Goal: Task Accomplishment & Management: Complete application form

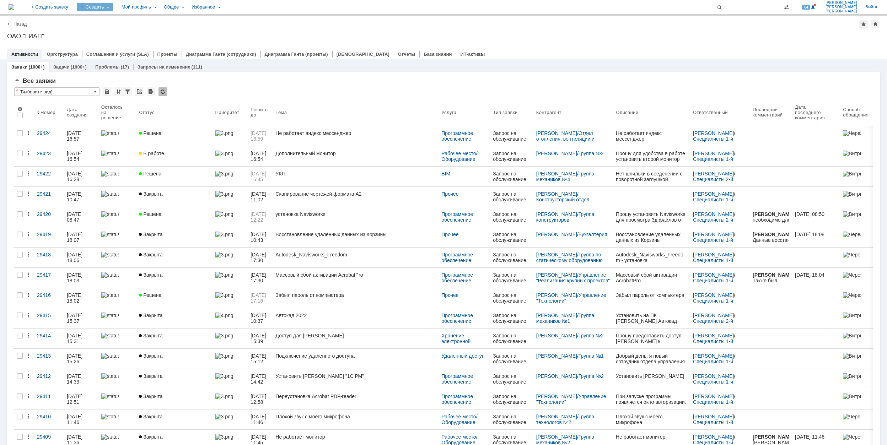
click at [113, 8] on div "Создать" at bounding box center [95, 7] width 36 height 9
click at [132, 44] on link "Заявка" at bounding box center [105, 44] width 54 height 9
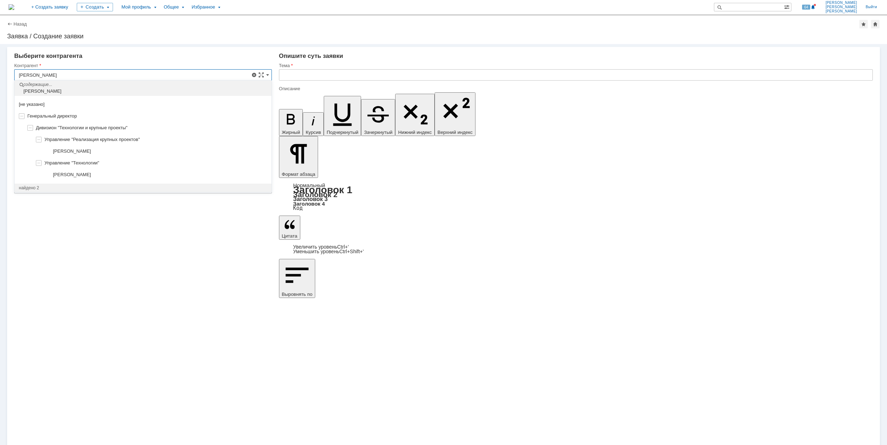
drag, startPoint x: 125, startPoint y: 152, endPoint x: 129, endPoint y: 151, distance: 4.5
click at [125, 152] on div "[PERSON_NAME]" at bounding box center [160, 152] width 214 height 6
type input "[PERSON_NAME]"
type input "[GEOGRAPHIC_DATA]"
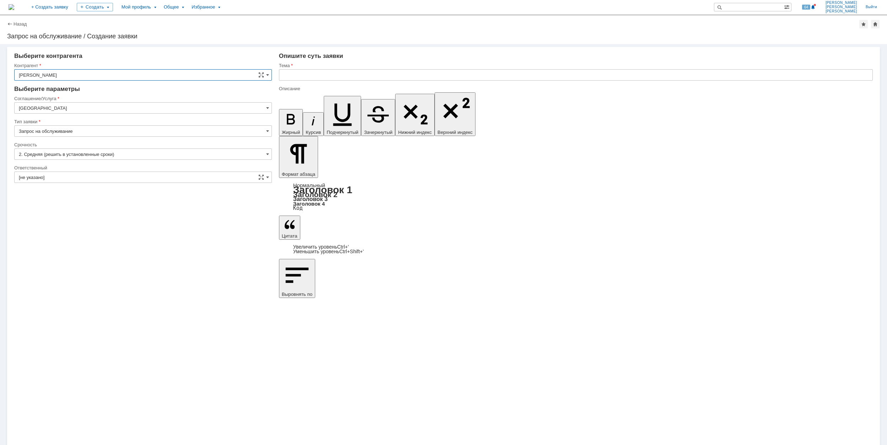
click at [139, 108] on input "[GEOGRAPHIC_DATA]" at bounding box center [143, 107] width 258 height 11
click at [104, 155] on span "Рабочее место/Оборудование" at bounding box center [143, 154] width 248 height 6
click at [101, 110] on input "Рабочее место/Оборудование" at bounding box center [143, 107] width 258 height 11
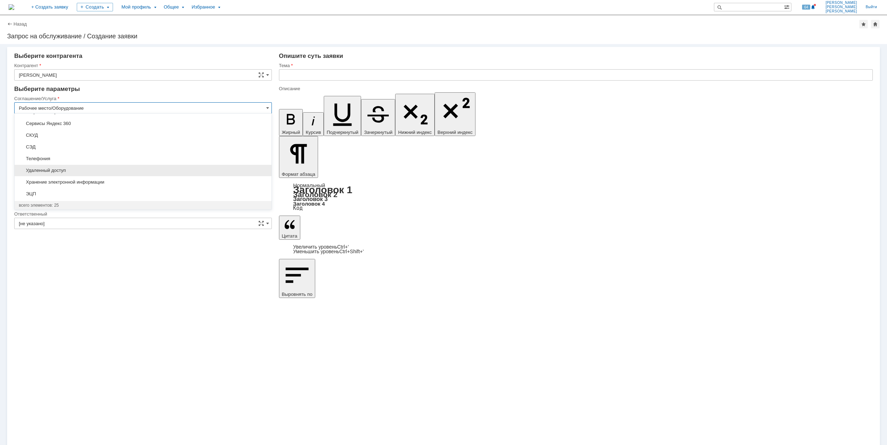
click at [117, 171] on span "Удаленный доступ" at bounding box center [143, 171] width 248 height 6
type input "Удаленный доступ"
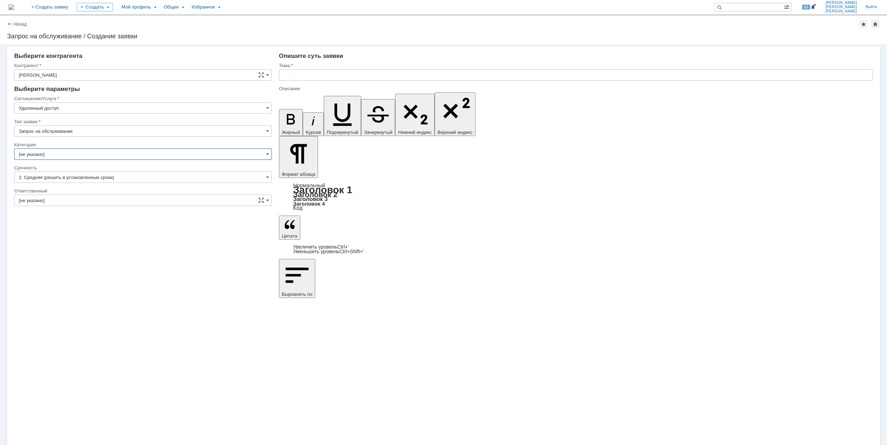
click at [101, 153] on input "[не указано]" at bounding box center [143, 154] width 258 height 11
click at [114, 187] on div "Дистанционная работа" at bounding box center [143, 190] width 257 height 11
click at [113, 184] on div at bounding box center [143, 185] width 258 height 5
type input "Дистанционная работа"
click at [114, 192] on div "Ответственный" at bounding box center [142, 191] width 256 height 5
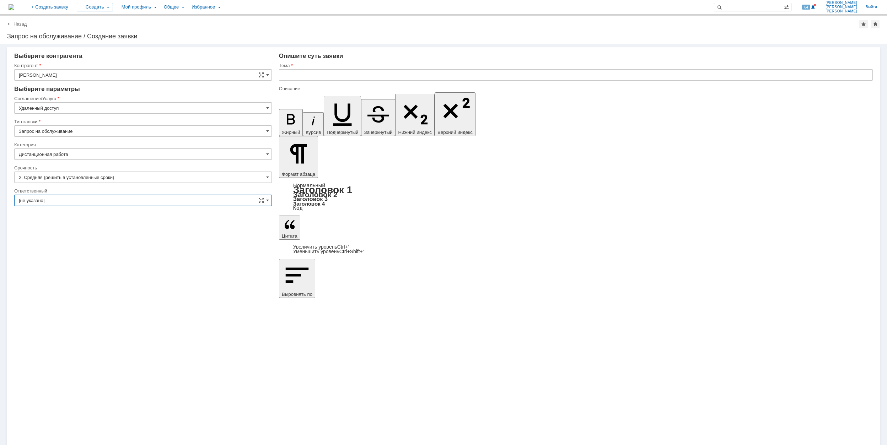
click at [137, 200] on input "[не указано]" at bounding box center [143, 200] width 258 height 11
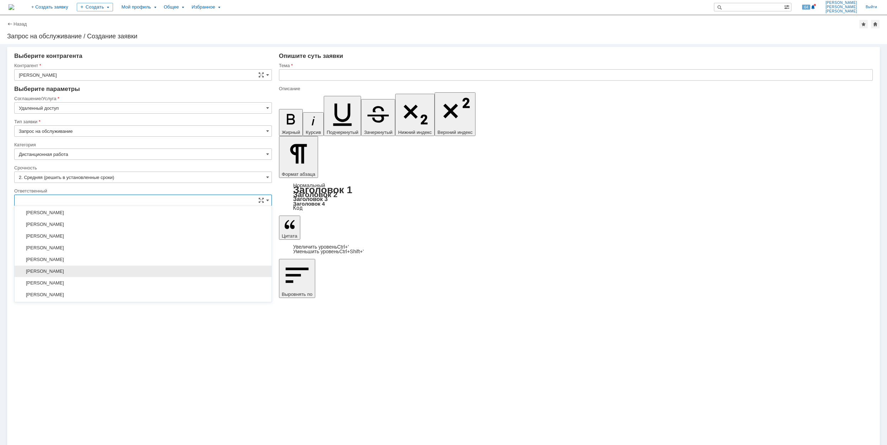
click at [112, 272] on span "[PERSON_NAME]" at bounding box center [143, 272] width 248 height 6
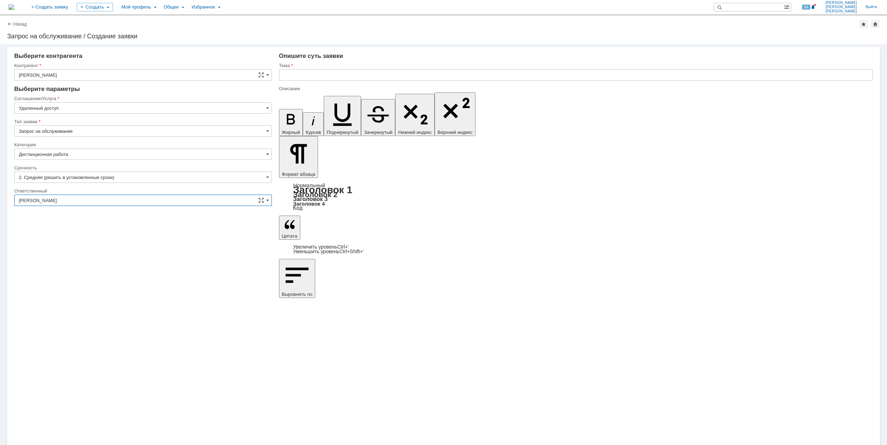
type input "[PERSON_NAME]"
click at [328, 73] on input "text" at bounding box center [576, 74] width 594 height 11
drag, startPoint x: 404, startPoint y: 72, endPoint x: 281, endPoint y: 77, distance: 123.0
click at [281, 77] on input "Не открываются сетевые ресурсы при работе из дома" at bounding box center [576, 74] width 594 height 11
type input "Не открываются сетевые ресурсы при работе из дома"
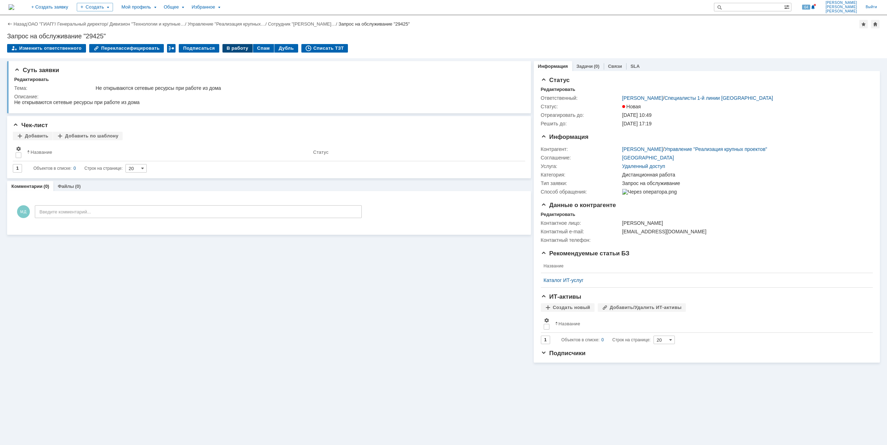
click at [233, 48] on div "В работу" at bounding box center [237, 48] width 30 height 9
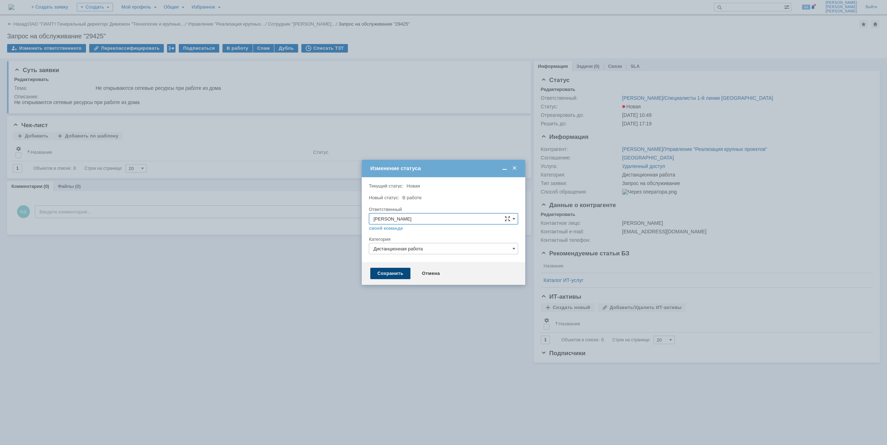
click at [387, 272] on div "Сохранить" at bounding box center [390, 273] width 40 height 11
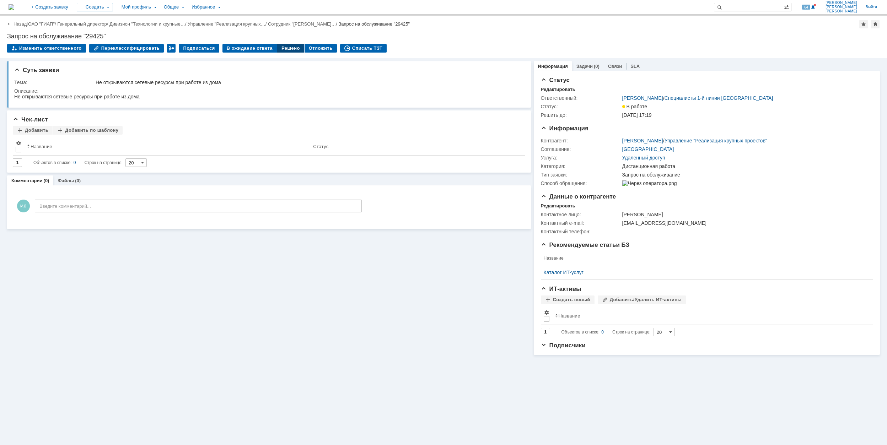
click at [279, 48] on div "Решено" at bounding box center [290, 48] width 27 height 9
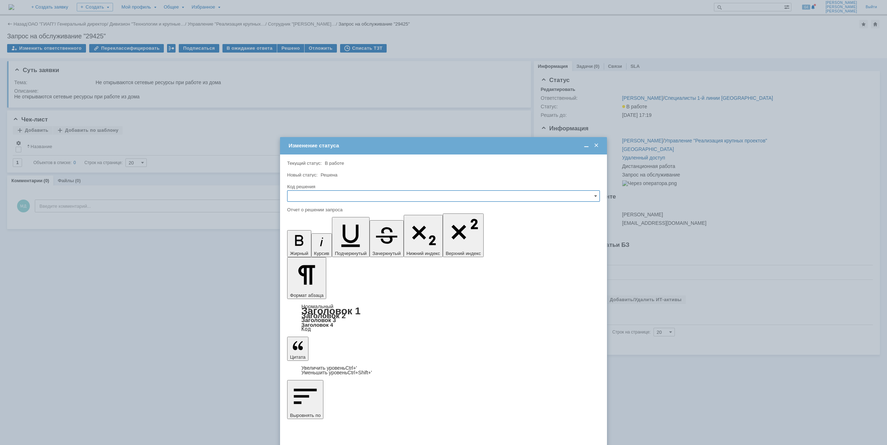
click at [327, 199] on input "text" at bounding box center [443, 195] width 313 height 11
click at [323, 247] on span "Решено" at bounding box center [443, 245] width 303 height 6
type input "Решено"
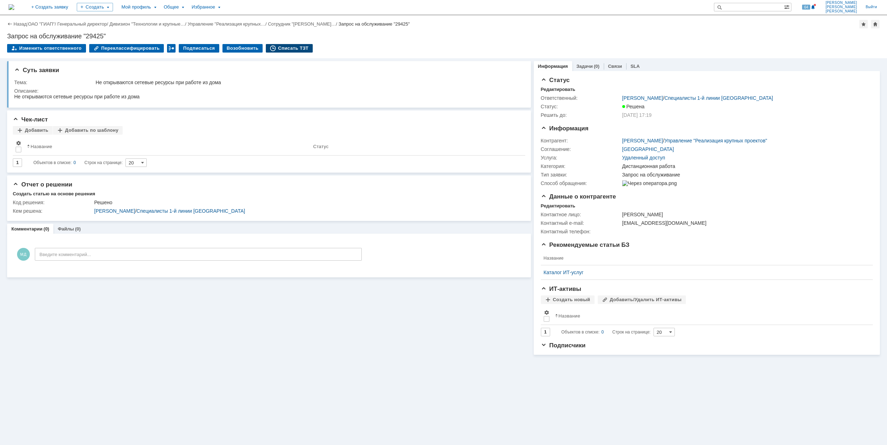
click at [282, 48] on div "Списать ТЗТ" at bounding box center [289, 48] width 47 height 9
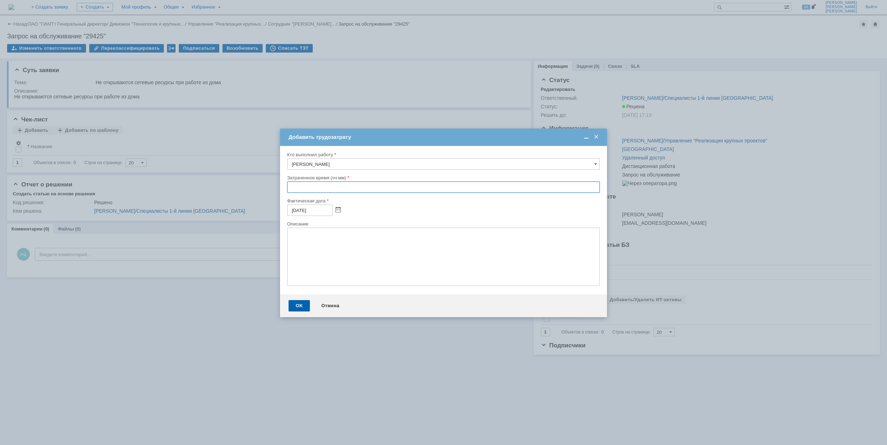
click at [289, 193] on input "text" at bounding box center [443, 187] width 313 height 11
type input "00:30"
click at [300, 306] on div "OK" at bounding box center [299, 305] width 21 height 11
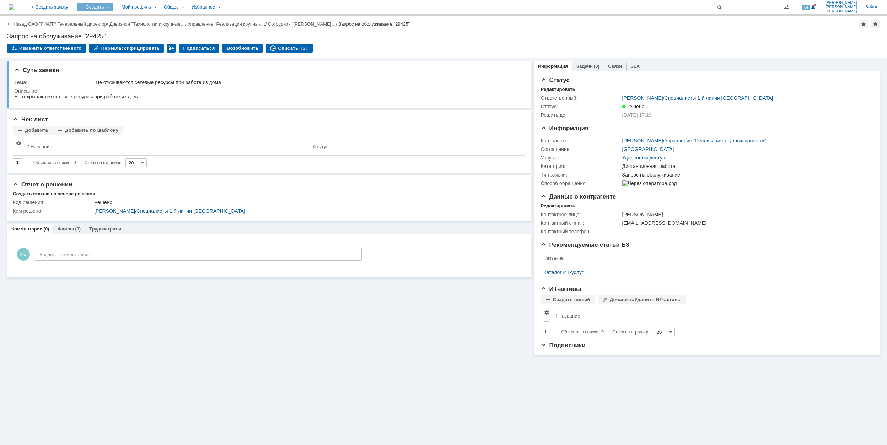
click at [113, 4] on div "Создать" at bounding box center [95, 7] width 36 height 9
click at [132, 42] on link "Заявка" at bounding box center [105, 44] width 54 height 9
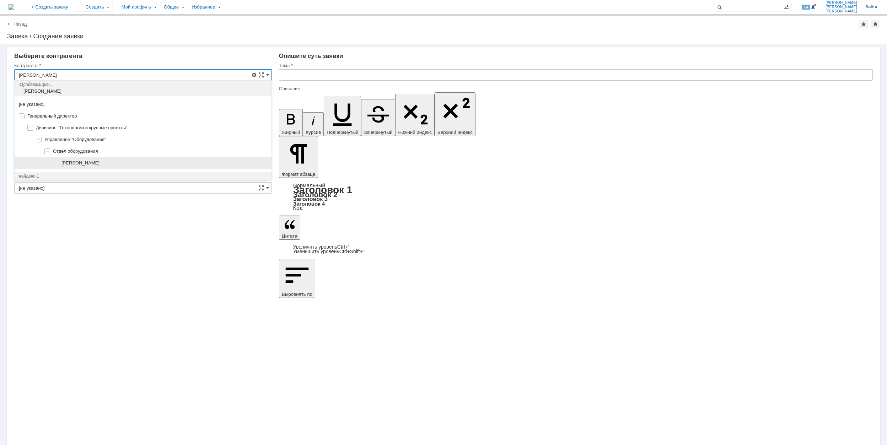
click at [130, 160] on div "[PERSON_NAME]" at bounding box center [143, 163] width 257 height 12
type input "[PERSON_NAME]"
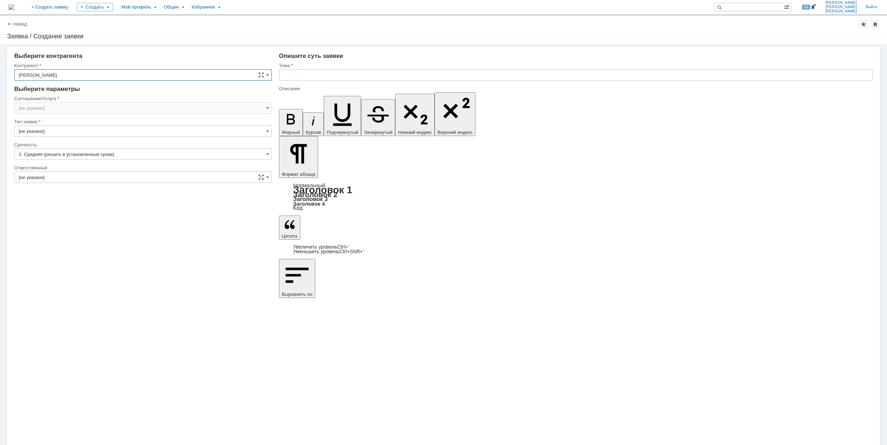
type input "[GEOGRAPHIC_DATA]"
click at [74, 110] on input "[GEOGRAPHIC_DATA]" at bounding box center [143, 107] width 258 height 11
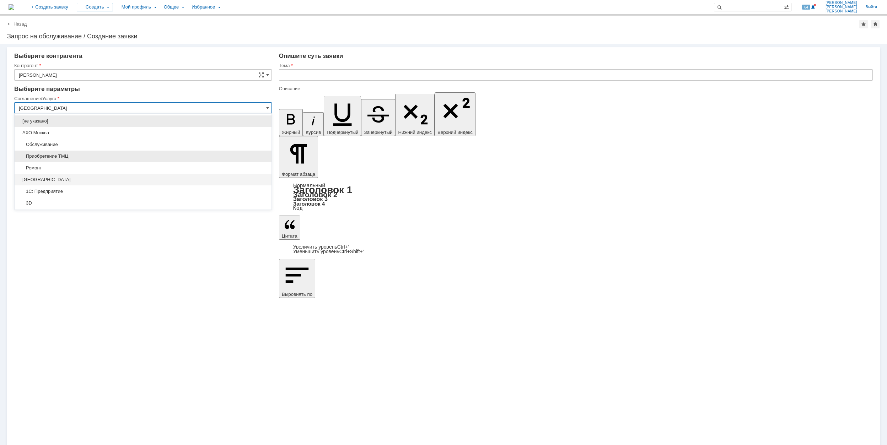
scroll to position [95, 0]
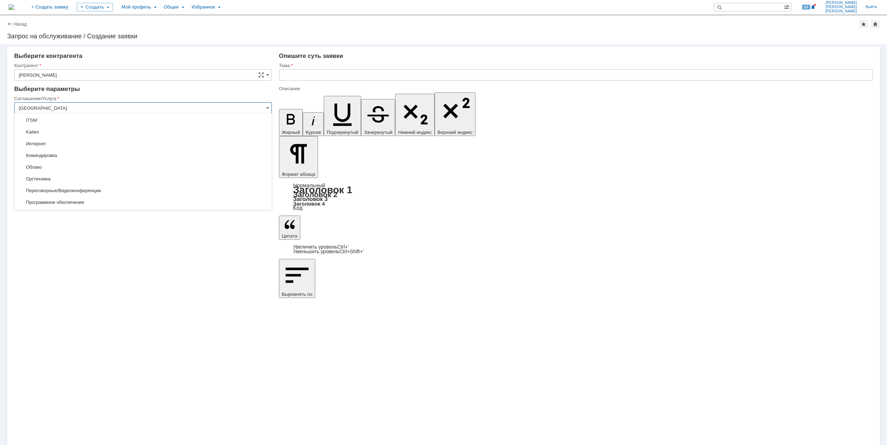
click at [104, 205] on span "Программное обеспечение" at bounding box center [143, 203] width 248 height 6
type input "Программное обеспечение"
click at [71, 147] on div "Раздел услуги" at bounding box center [143, 145] width 258 height 7
click at [72, 156] on input "[не указано]" at bounding box center [143, 154] width 258 height 11
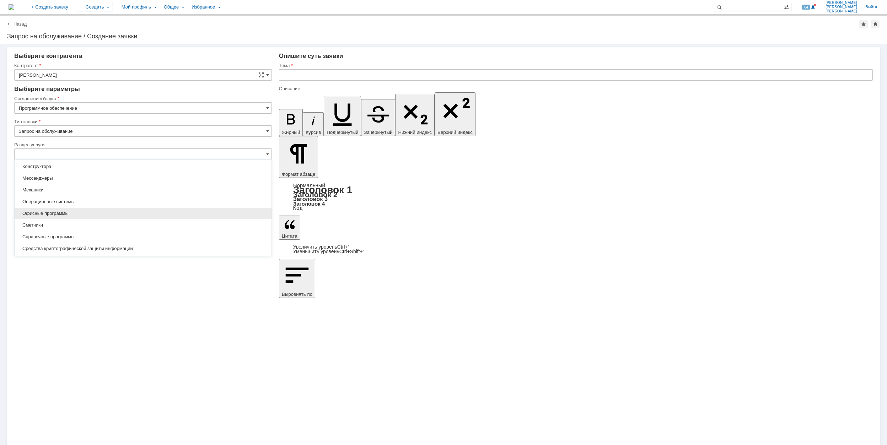
click at [74, 214] on span "Офисные программы" at bounding box center [143, 214] width 248 height 6
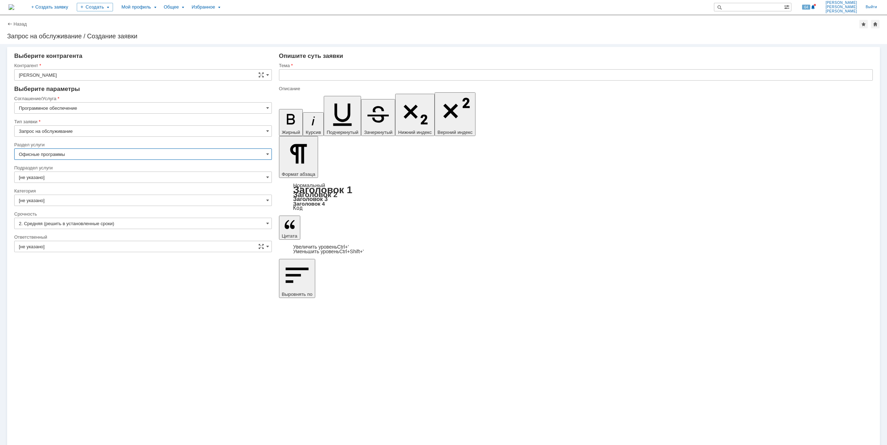
type input "Офисные программы"
click at [64, 177] on input "[не указано]" at bounding box center [143, 177] width 258 height 11
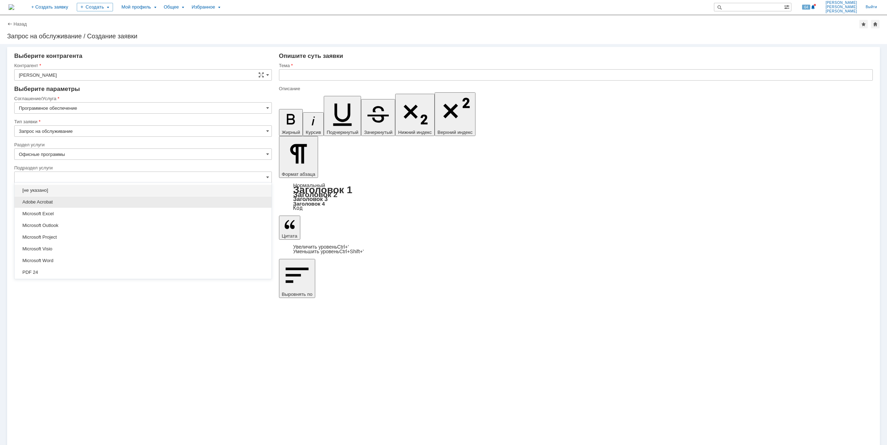
click at [76, 203] on span "Adobe Acrobat" at bounding box center [143, 202] width 248 height 6
type input "Adobe Acrobat"
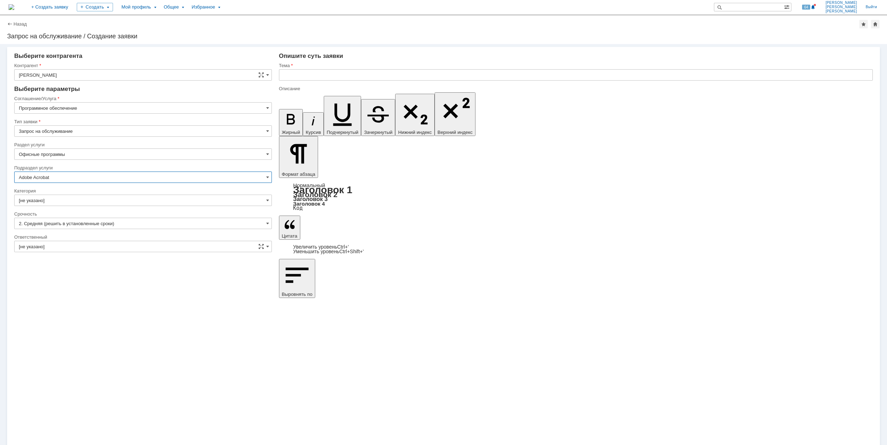
click at [76, 200] on input "[не указано]" at bounding box center [143, 200] width 258 height 11
type input "Adobe Acrobat"
click at [102, 217] on div "Adobe Acrobat" at bounding box center [143, 212] width 257 height 11
type input "Adobe Acrobat"
click at [107, 248] on input "[не указано]" at bounding box center [143, 246] width 258 height 11
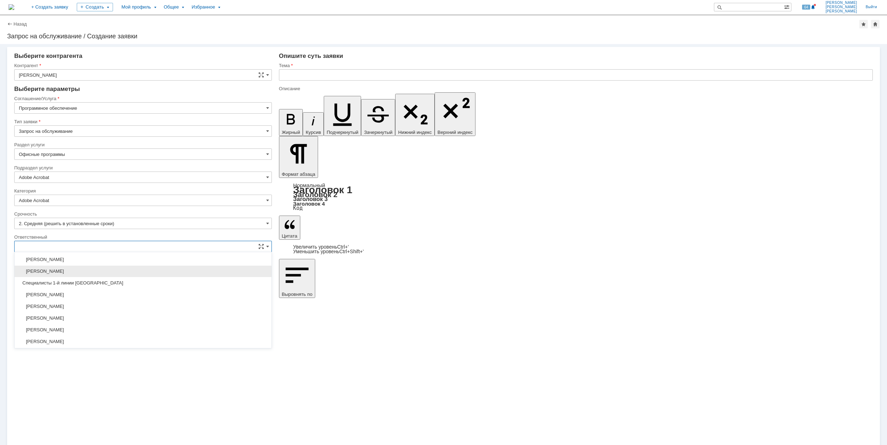
scroll to position [259, 0]
click at [123, 317] on div "[PERSON_NAME]" at bounding box center [143, 317] width 257 height 11
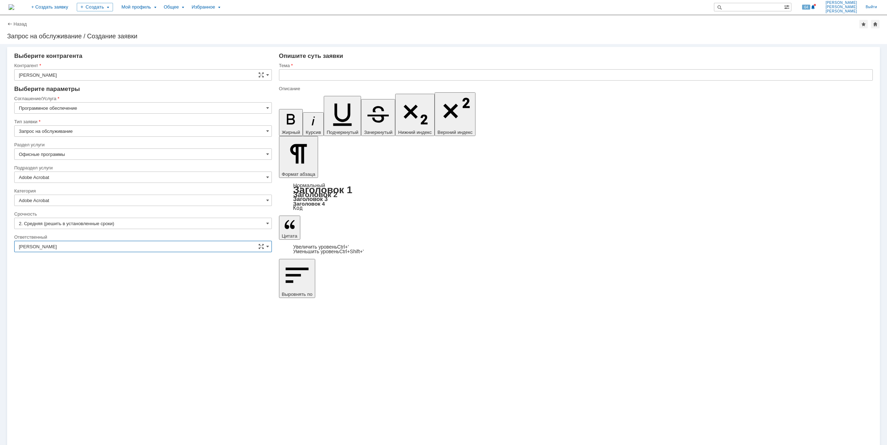
type input "[PERSON_NAME]"
click at [382, 77] on input "text" at bounding box center [576, 74] width 594 height 11
drag, startPoint x: 382, startPoint y: 76, endPoint x: 281, endPoint y: 73, distance: 100.9
click at [281, 73] on input "Массовое обновление AcrobatPro" at bounding box center [576, 74] width 594 height 11
type input "Массовое обновление AcrobatPro"
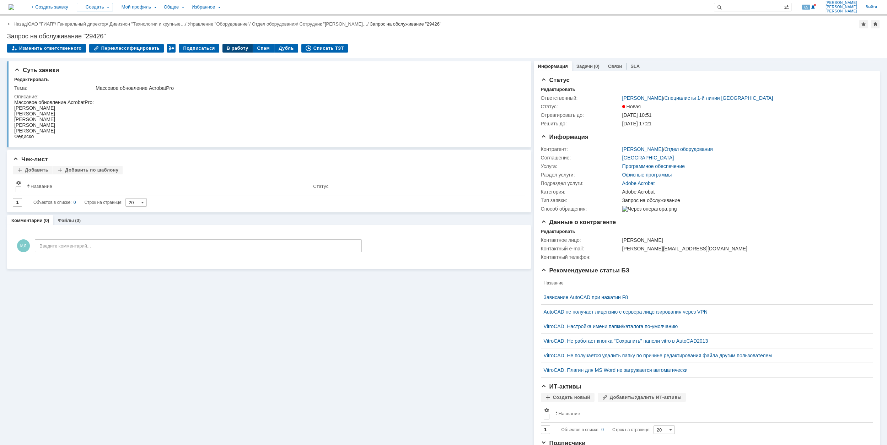
click at [231, 49] on div "В работу" at bounding box center [237, 48] width 30 height 9
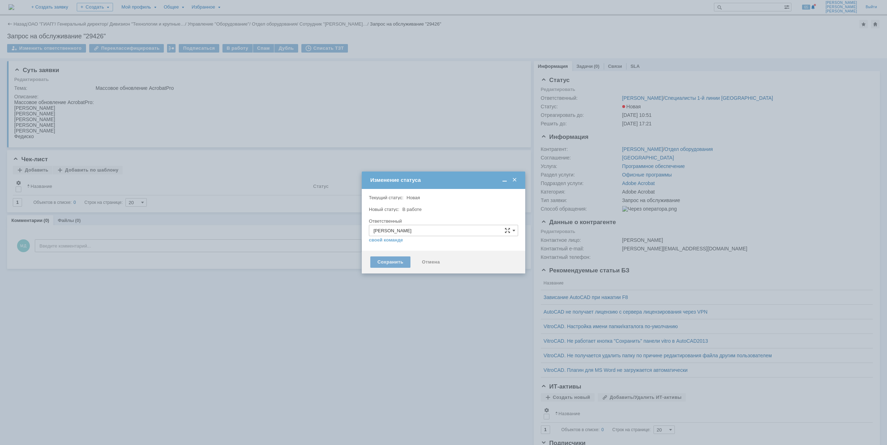
type input "Adobe Acrobat"
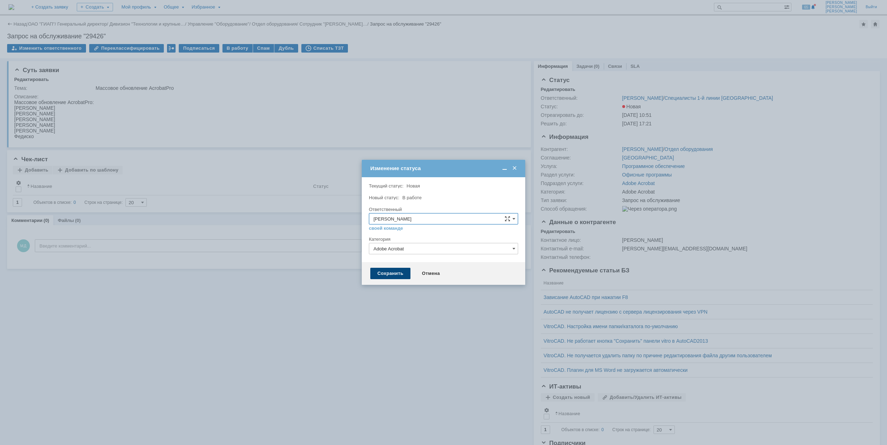
click at [388, 276] on div "Сохранить" at bounding box center [390, 273] width 40 height 11
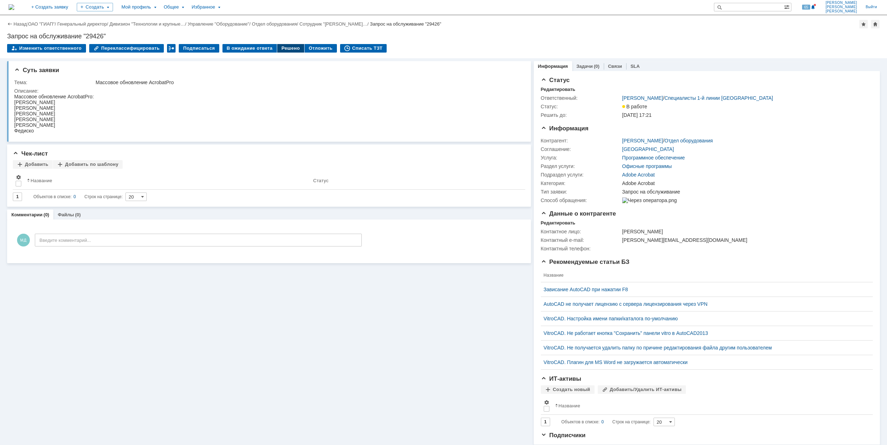
click at [279, 50] on div "Решено" at bounding box center [290, 48] width 27 height 9
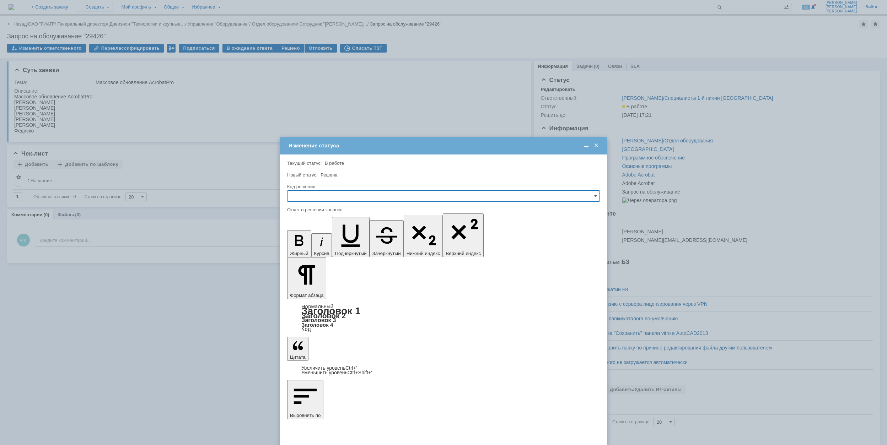
click at [320, 193] on input "text" at bounding box center [443, 195] width 313 height 11
drag, startPoint x: 319, startPoint y: 243, endPoint x: 30, endPoint y: 2, distance: 375.9
click at [319, 243] on span "Решено" at bounding box center [443, 245] width 303 height 6
type input "Решено"
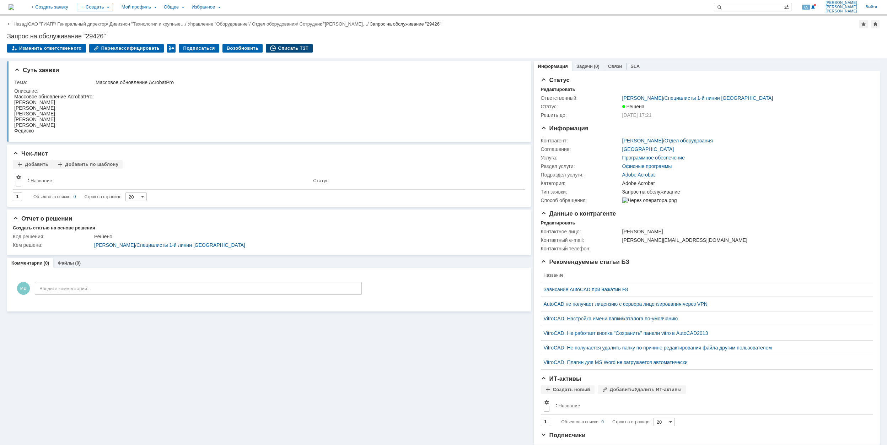
click at [293, 48] on div "Списать ТЗТ" at bounding box center [289, 48] width 47 height 9
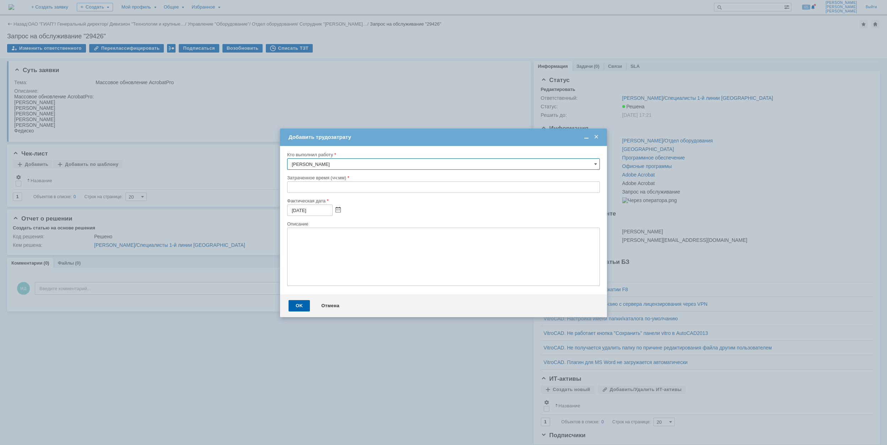
drag, startPoint x: 290, startPoint y: 188, endPoint x: 293, endPoint y: 171, distance: 17.1
click at [291, 184] on input "text" at bounding box center [443, 187] width 313 height 11
type input "02:00"
click at [303, 306] on div "OK" at bounding box center [299, 305] width 21 height 11
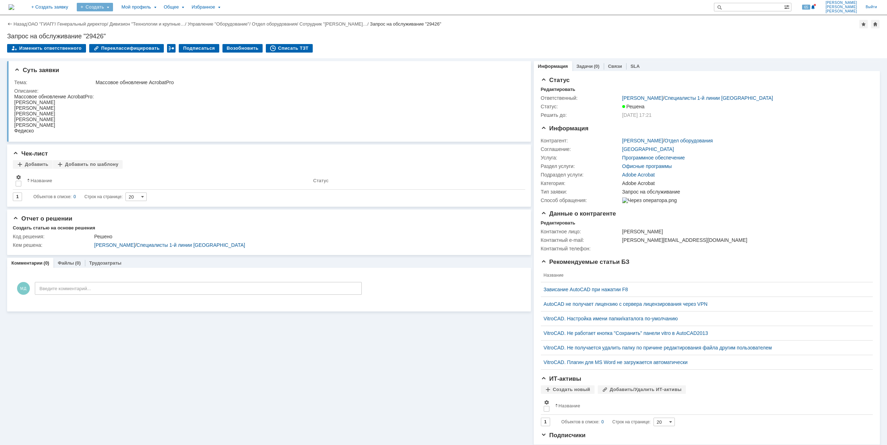
click at [113, 8] on div "Создать" at bounding box center [95, 7] width 36 height 9
click at [129, 44] on link "Заявка" at bounding box center [105, 44] width 54 height 9
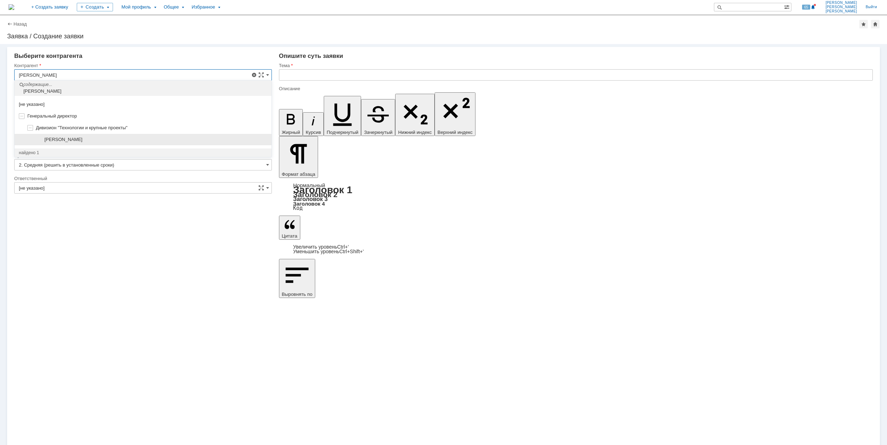
click at [135, 143] on div "[PERSON_NAME]" at bounding box center [143, 140] width 257 height 12
type input "[PERSON_NAME]"
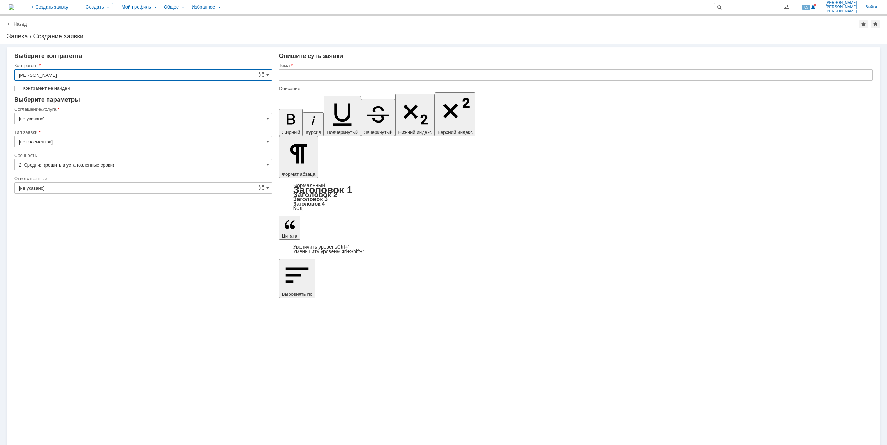
type input "[GEOGRAPHIC_DATA]"
click at [70, 104] on input "[GEOGRAPHIC_DATA]" at bounding box center [143, 107] width 258 height 11
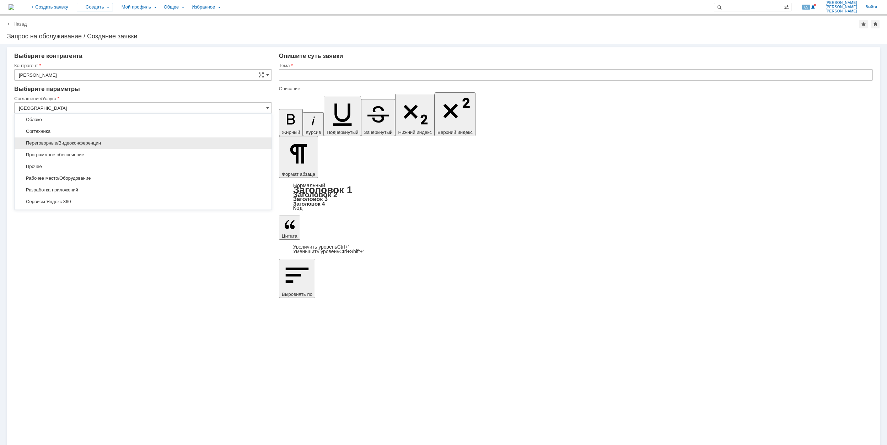
click at [110, 146] on span "Переговорные/Видеоконференции" at bounding box center [143, 143] width 248 height 6
type input "Переговорные/Видеоконференции"
click at [64, 149] on input "[не указано]" at bounding box center [143, 154] width 258 height 11
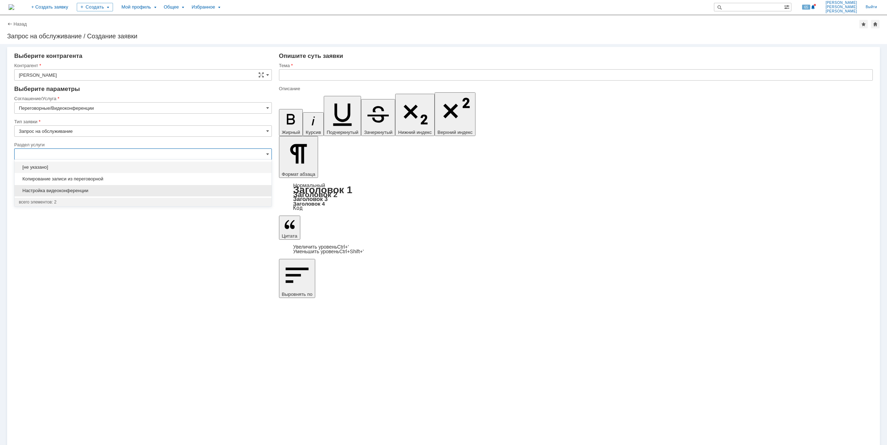
click at [120, 194] on span "Настройка видеоконференции" at bounding box center [143, 191] width 248 height 6
type input "Настройка видеоконференции"
click at [99, 200] on input "[не указано]" at bounding box center [143, 200] width 258 height 11
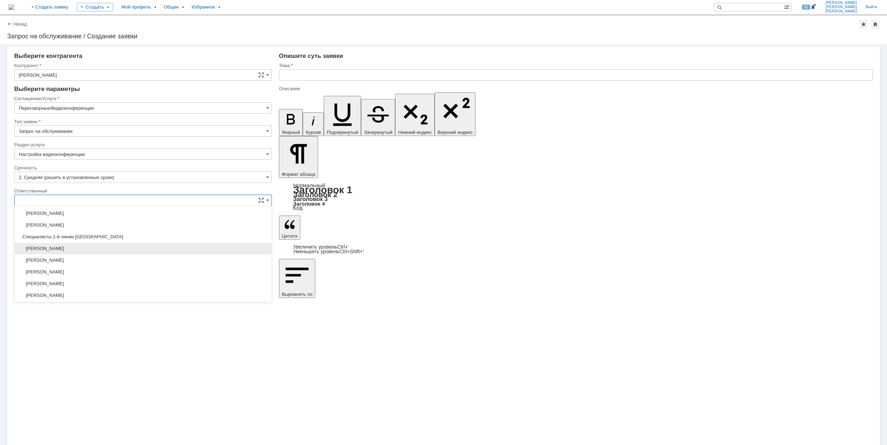
scroll to position [259, 0]
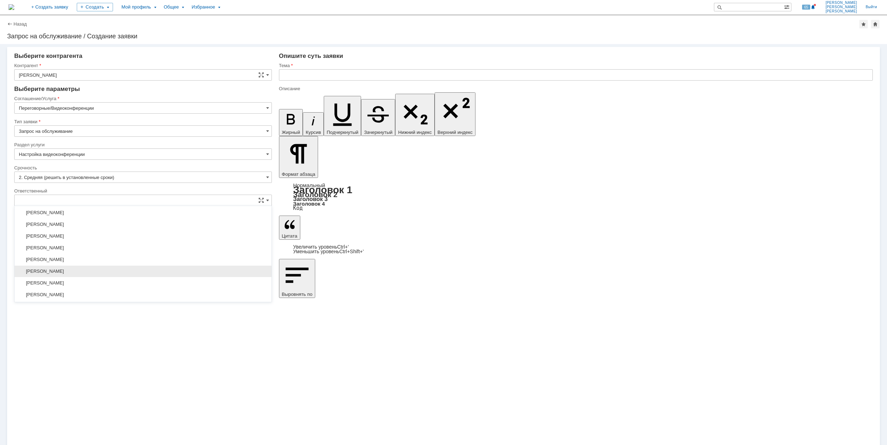
click at [147, 274] on span "[PERSON_NAME]" at bounding box center [143, 272] width 248 height 6
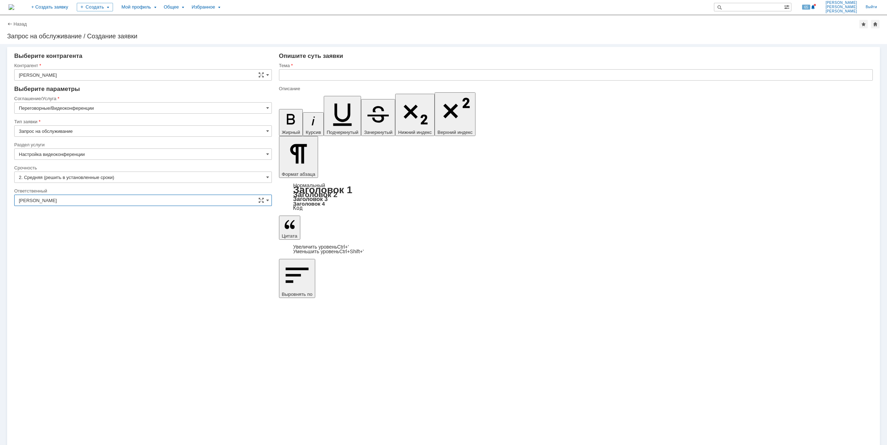
type input "[PERSON_NAME]"
click at [301, 78] on input "text" at bounding box center [576, 74] width 594 height 11
drag, startPoint x: 363, startPoint y: 77, endPoint x: 260, endPoint y: 76, distance: 103.0
type input "Настройка ВКС в [GEOGRAPHIC_DATA]"
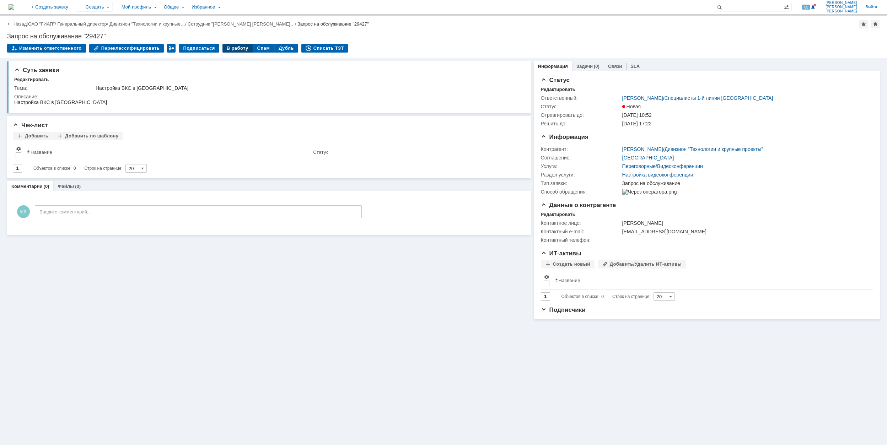
click at [233, 49] on div "В работу" at bounding box center [237, 48] width 30 height 9
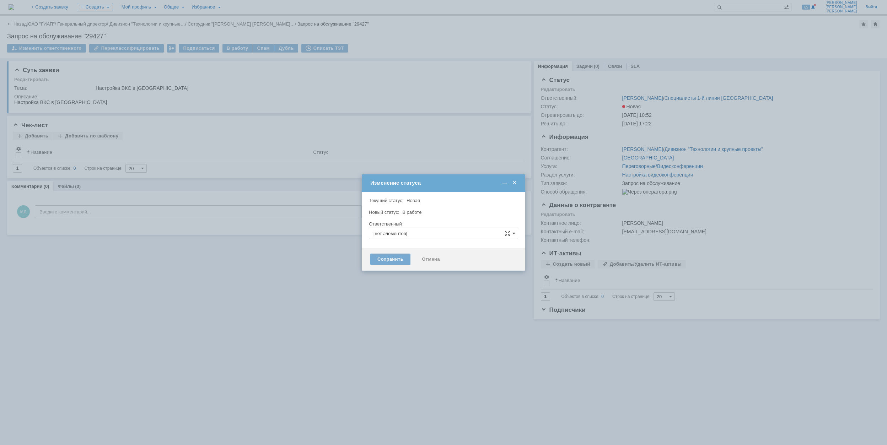
type input "[PERSON_NAME]"
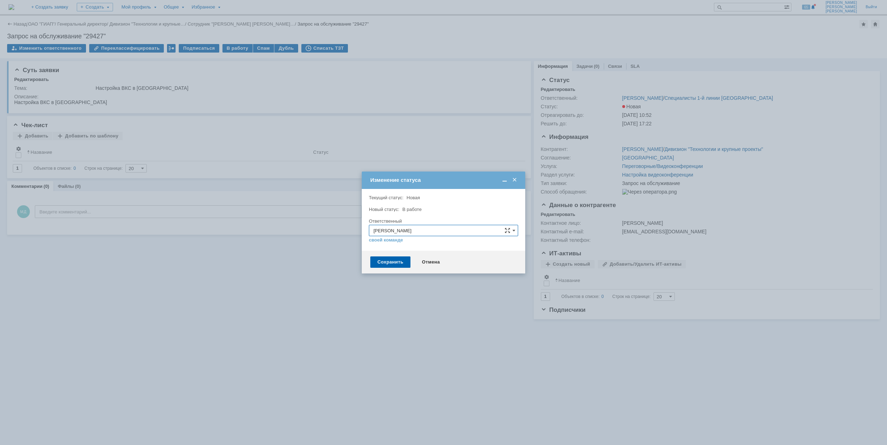
click at [403, 269] on div "Сохранить Отмена" at bounding box center [443, 262] width 163 height 23
click at [399, 265] on div "Сохранить" at bounding box center [390, 262] width 40 height 11
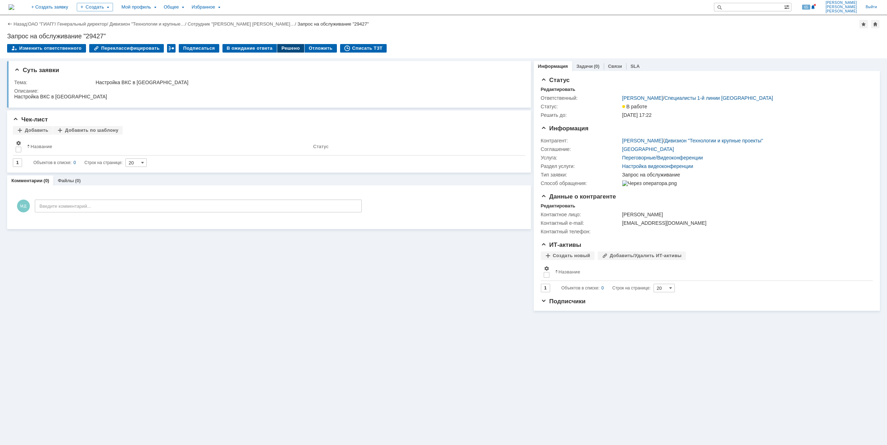
click at [277, 50] on div "Решено" at bounding box center [290, 48] width 27 height 9
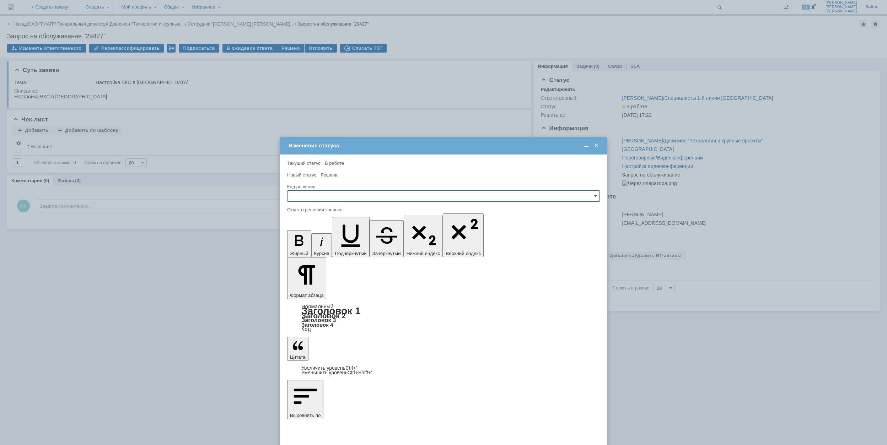
click at [319, 195] on input "text" at bounding box center [443, 195] width 313 height 11
click at [316, 247] on span "Решено" at bounding box center [443, 245] width 303 height 6
type input "Решено"
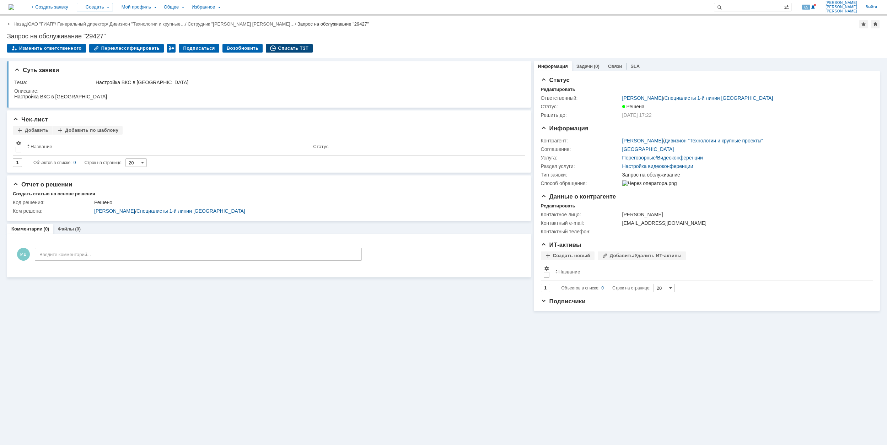
click at [278, 44] on div "Списать ТЗТ" at bounding box center [289, 48] width 47 height 9
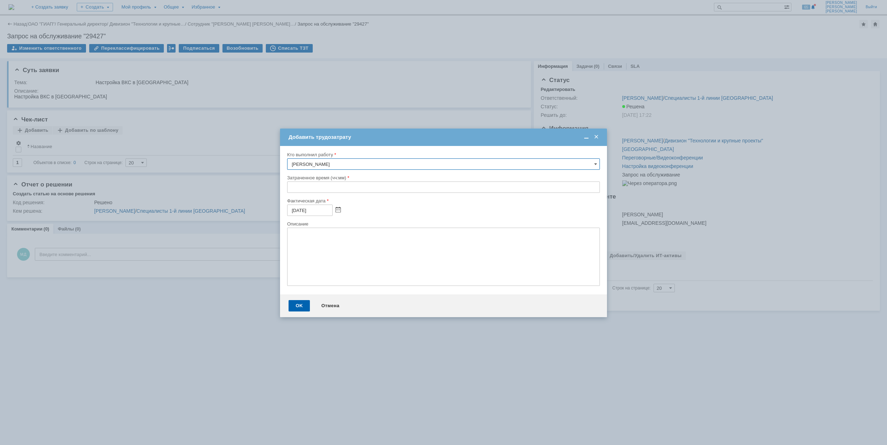
click at [290, 188] on input "text" at bounding box center [443, 187] width 313 height 11
type input "00:30"
click at [301, 307] on div "OK" at bounding box center [299, 305] width 21 height 11
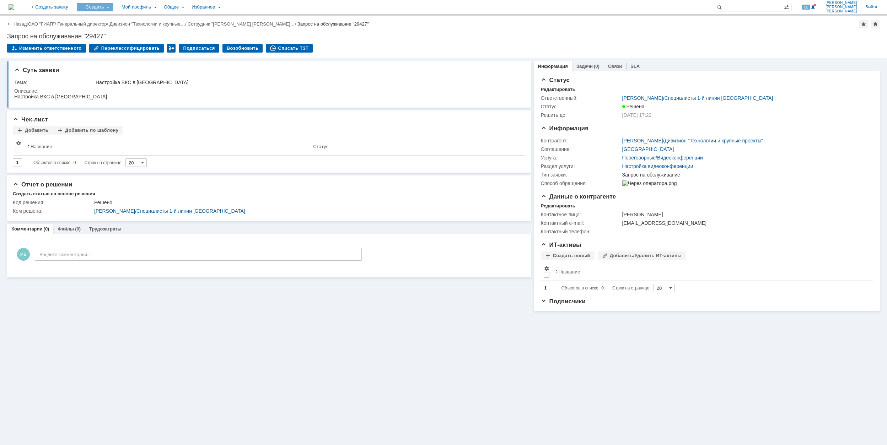
click at [113, 6] on div "Создать" at bounding box center [95, 7] width 36 height 9
click at [132, 43] on link "Заявка" at bounding box center [105, 44] width 54 height 9
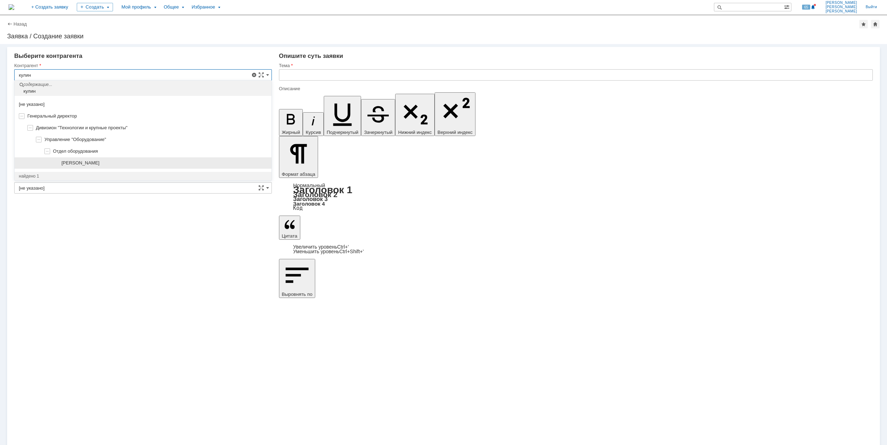
click at [150, 168] on div "[PERSON_NAME]" at bounding box center [143, 163] width 257 height 12
type input "[PERSON_NAME]"
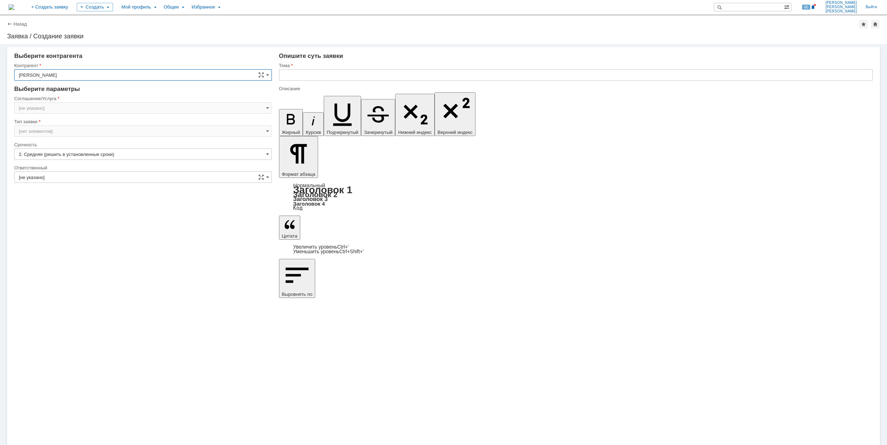
type input "[GEOGRAPHIC_DATA]"
click at [87, 130] on input "Запрос на обслуживание" at bounding box center [143, 130] width 258 height 11
type input "Запрос на обслуживание"
click at [78, 109] on input "[GEOGRAPHIC_DATA]" at bounding box center [143, 107] width 258 height 11
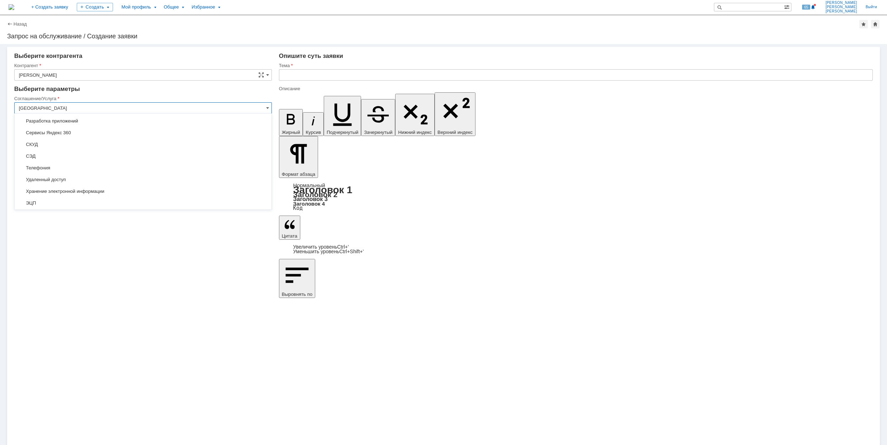
scroll to position [223, 0]
click at [105, 171] on span "Удаленный доступ" at bounding box center [143, 171] width 248 height 6
type input "Удаленный доступ"
click at [79, 160] on div at bounding box center [143, 162] width 258 height 5
click at [77, 153] on input "[не указано]" at bounding box center [143, 154] width 258 height 11
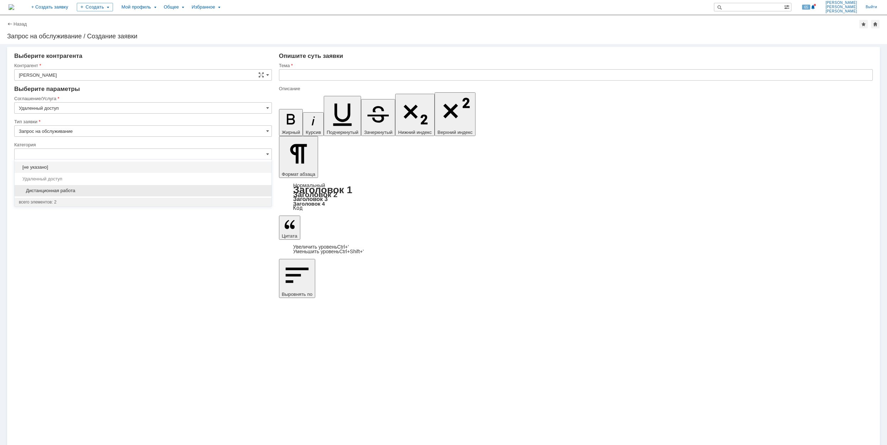
click at [91, 187] on div "Дистанционная работа" at bounding box center [143, 190] width 257 height 11
type input "Дистанционная работа"
click at [88, 203] on input "[не указано]" at bounding box center [143, 200] width 258 height 11
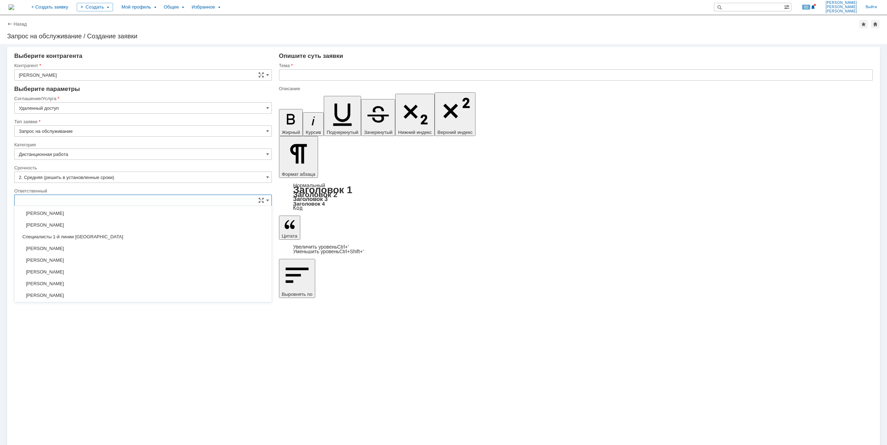
scroll to position [259, 0]
click at [112, 274] on span "[PERSON_NAME]" at bounding box center [143, 272] width 248 height 6
type input "[PERSON_NAME]"
click at [360, 77] on input "text" at bounding box center [576, 74] width 594 height 11
drag, startPoint x: 360, startPoint y: 77, endPoint x: 285, endPoint y: 79, distance: 75.0
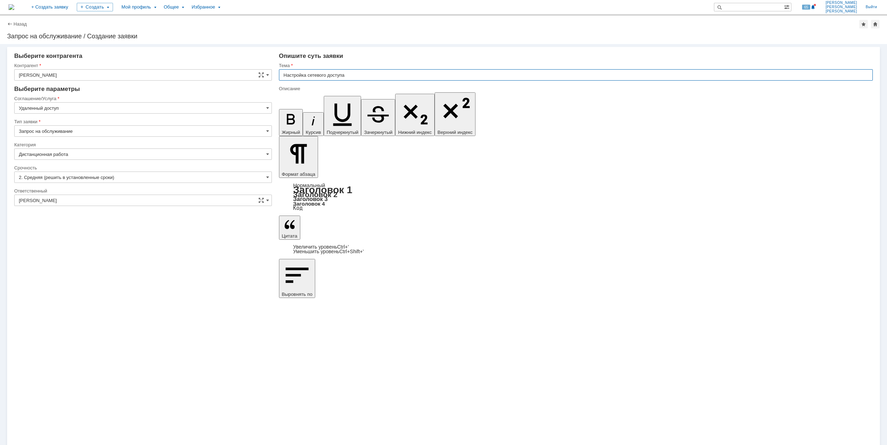
click at [285, 79] on input "Настройка сетевого доступа" at bounding box center [576, 74] width 594 height 11
type input "Настройка сетевого доступа"
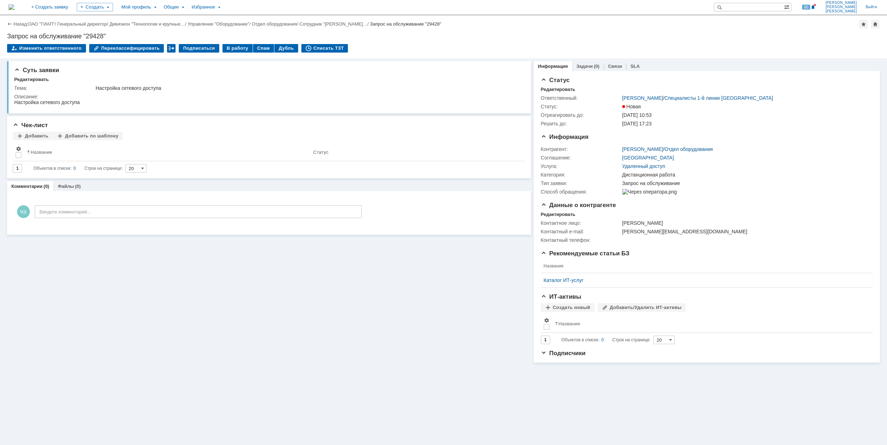
drag, startPoint x: 233, startPoint y: 48, endPoint x: 235, endPoint y: 53, distance: 4.8
click at [233, 48] on div "В работу" at bounding box center [237, 48] width 30 height 9
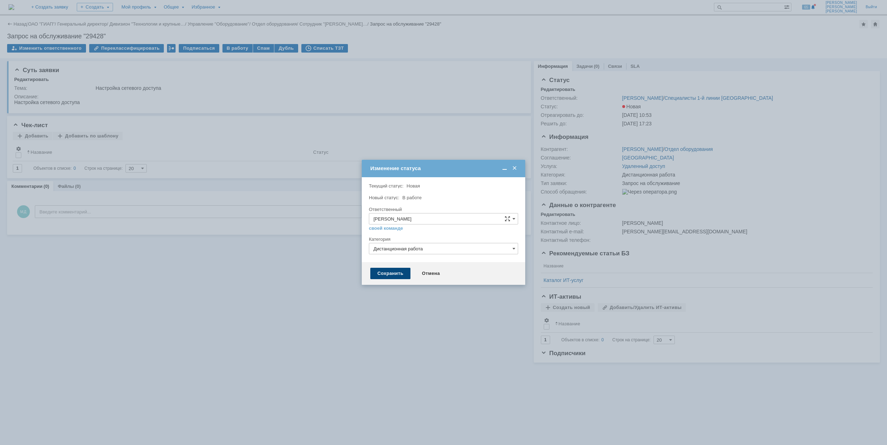
click at [381, 274] on div "Сохранить" at bounding box center [390, 273] width 40 height 11
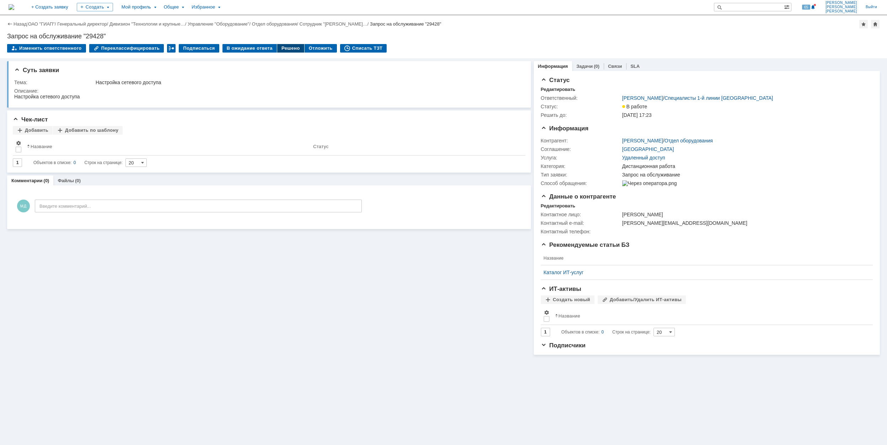
drag, startPoint x: 282, startPoint y: 49, endPoint x: 289, endPoint y: 54, distance: 8.4
click at [282, 49] on div "Решено" at bounding box center [290, 48] width 27 height 9
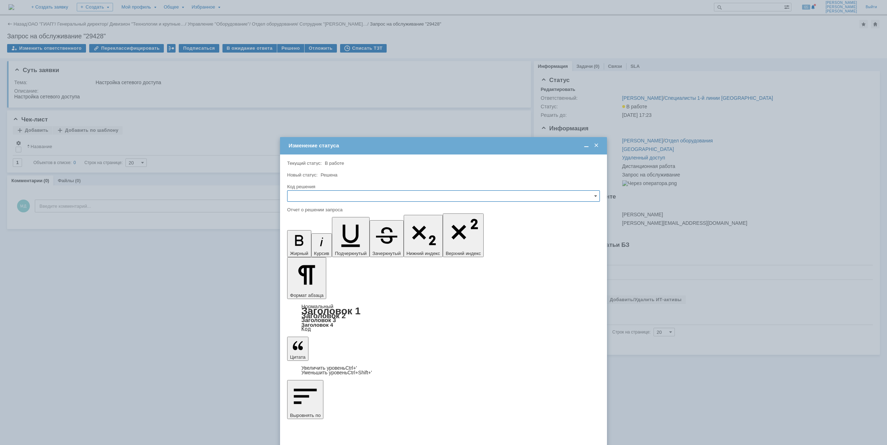
click at [353, 198] on input "text" at bounding box center [443, 195] width 313 height 11
click at [348, 249] on div "Решено" at bounding box center [443, 244] width 312 height 11
type input "Решено"
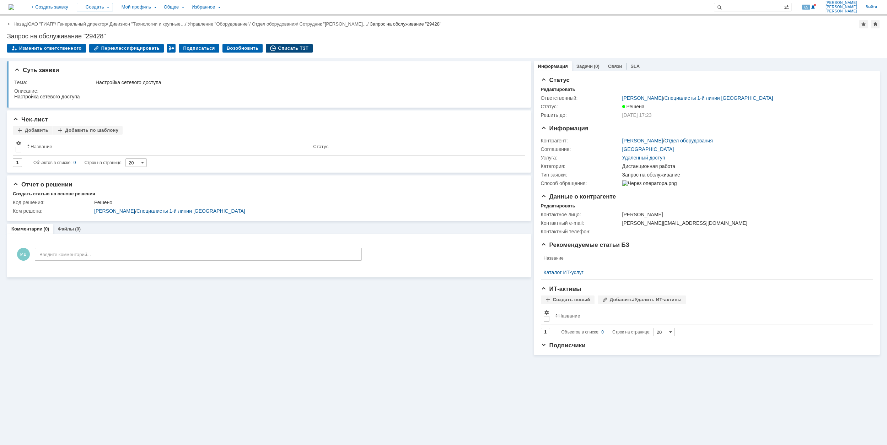
click at [283, 45] on div "Списать ТЗТ" at bounding box center [289, 48] width 47 height 9
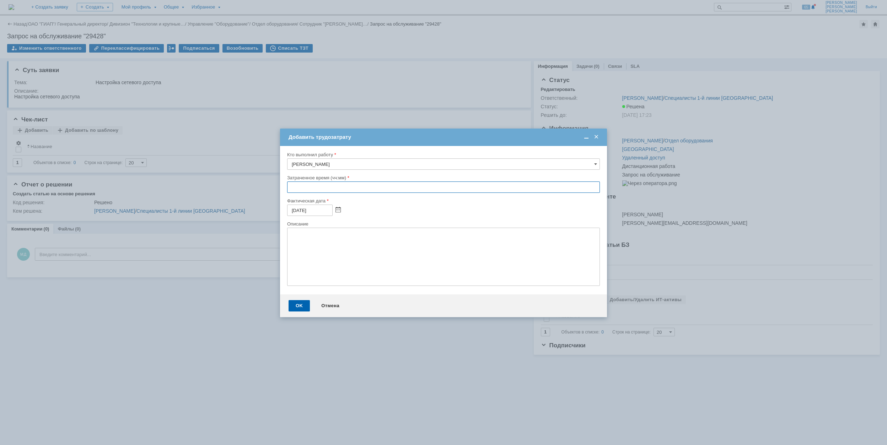
click at [289, 189] on input "text" at bounding box center [443, 187] width 313 height 11
type input "00:30"
click at [300, 305] on div "OK" at bounding box center [299, 305] width 21 height 11
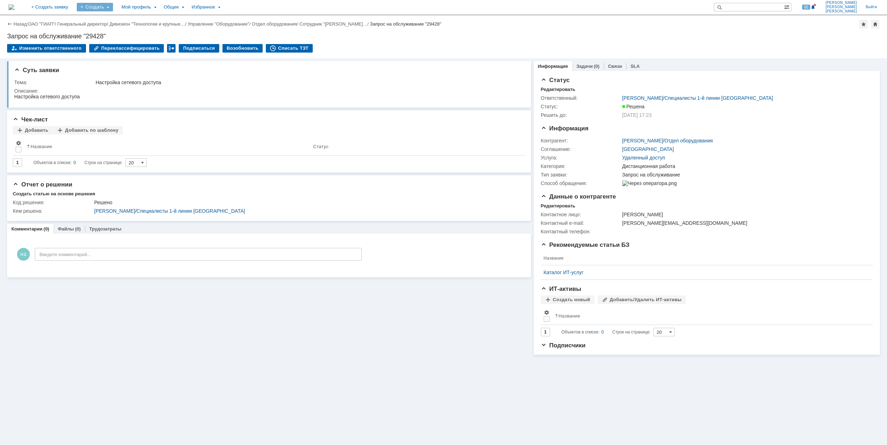
click at [113, 9] on div "Создать" at bounding box center [95, 7] width 36 height 9
click at [132, 43] on link "Заявка" at bounding box center [105, 44] width 54 height 9
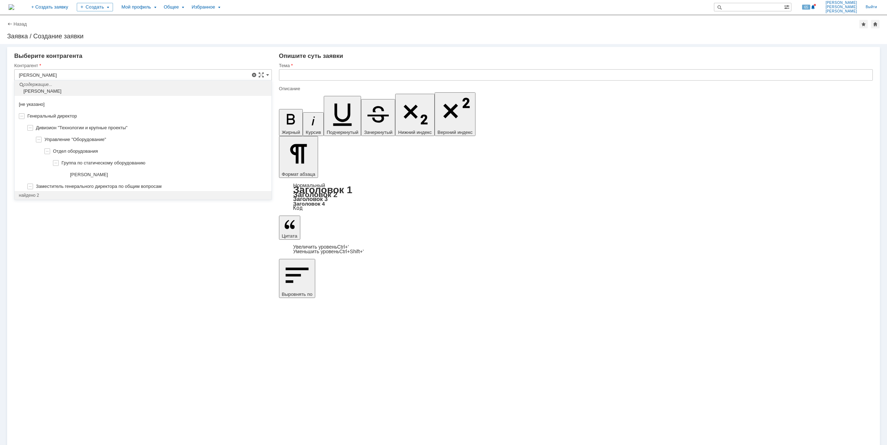
click at [108, 173] on span "[PERSON_NAME]" at bounding box center [89, 174] width 38 height 5
type input "[PERSON_NAME]"
type input "[GEOGRAPHIC_DATA]"
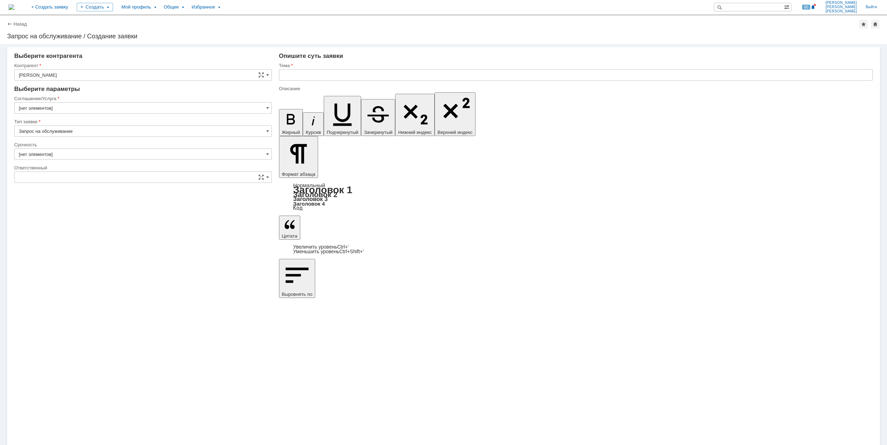
type input "[GEOGRAPHIC_DATA]"
type input "[нет элементов]"
type input "2. Средняя (решить в установленные сроки)"
type input "[не указано]"
drag, startPoint x: 89, startPoint y: 109, endPoint x: 94, endPoint y: 113, distance: 6.3
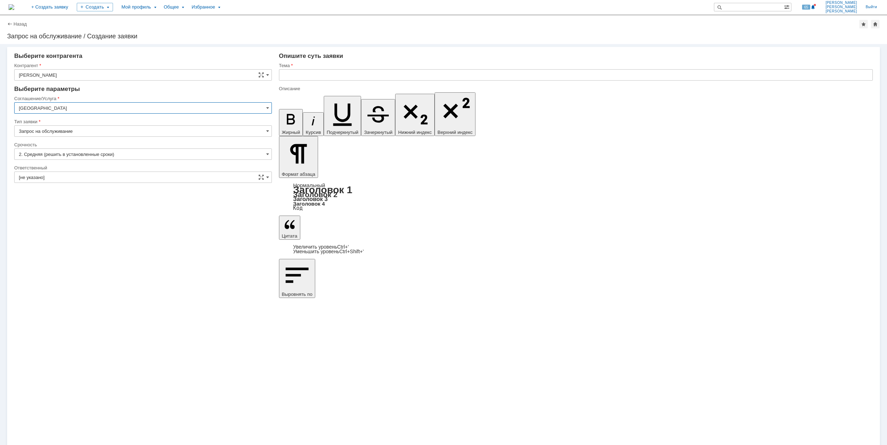
click at [89, 109] on input "[GEOGRAPHIC_DATA]" at bounding box center [143, 107] width 258 height 11
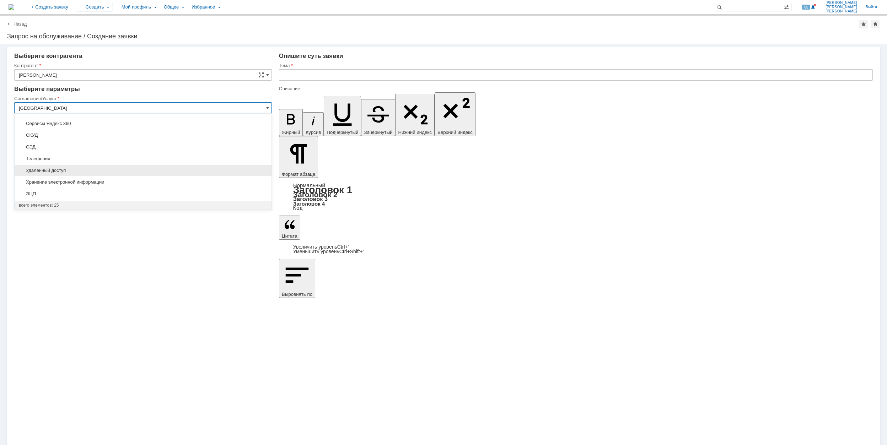
click at [123, 169] on span "Удаленный доступ" at bounding box center [143, 171] width 248 height 6
type input "Удаленный доступ"
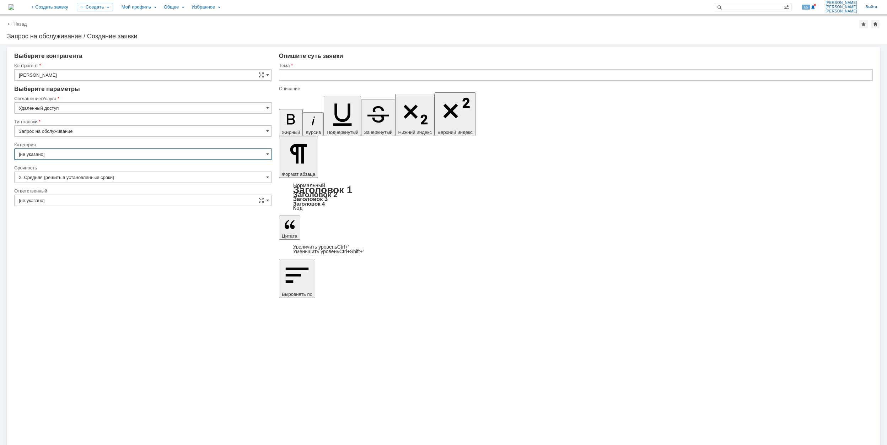
click at [81, 159] on input "[не указано]" at bounding box center [143, 154] width 258 height 11
click at [93, 190] on span "Дистанционная работа" at bounding box center [143, 191] width 248 height 6
type input "Дистанционная работа"
click at [96, 203] on input "[не указано]" at bounding box center [143, 200] width 258 height 11
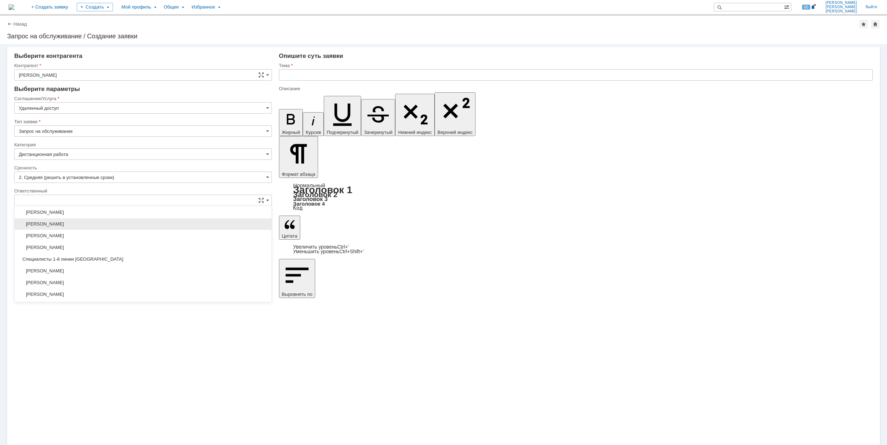
click at [132, 225] on span "[PERSON_NAME]" at bounding box center [143, 224] width 248 height 6
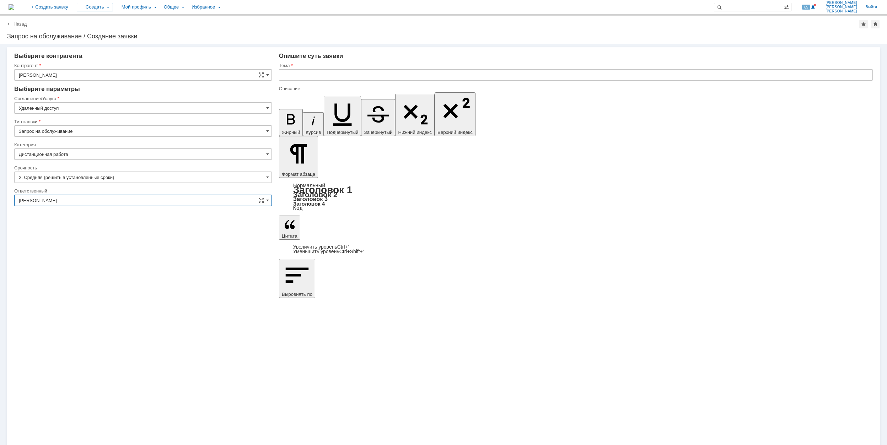
type input "[PERSON_NAME]"
click at [310, 74] on input "text" at bounding box center [576, 74] width 594 height 11
drag, startPoint x: 338, startPoint y: 77, endPoint x: 280, endPoint y: 77, distance: 57.6
click at [280, 77] on input "Настройка OpenVPN" at bounding box center [576, 74] width 594 height 11
type input "Настройка OpenVPN"
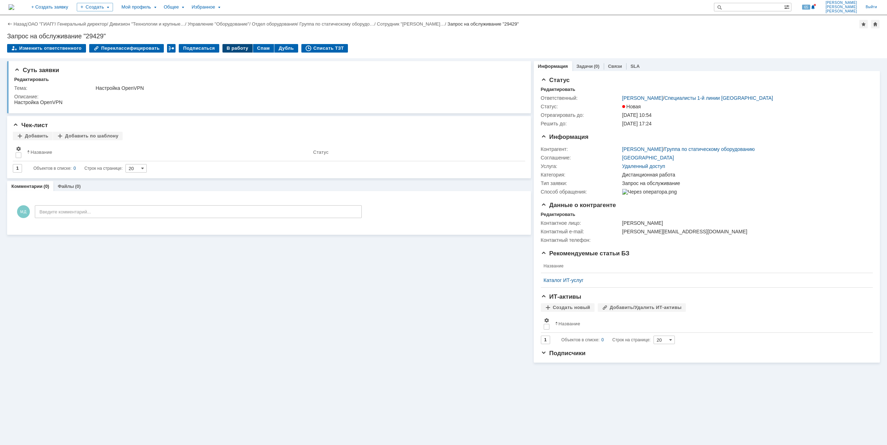
click at [225, 48] on div "В работу" at bounding box center [237, 48] width 30 height 9
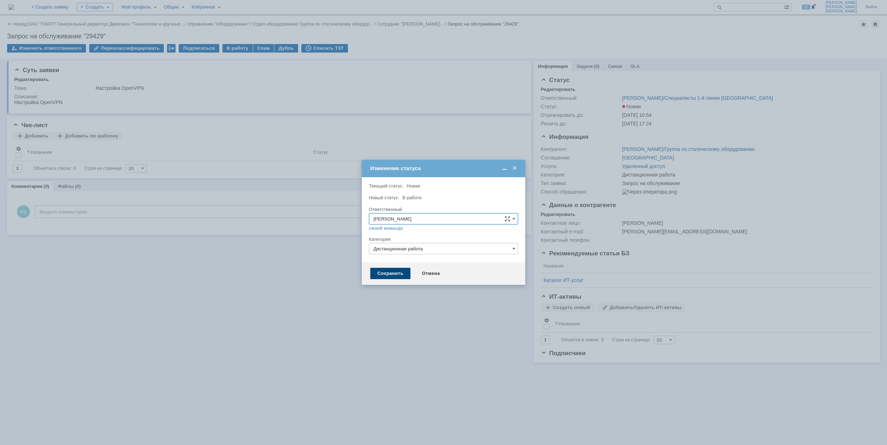
click at [383, 276] on div "Сохранить" at bounding box center [390, 273] width 40 height 11
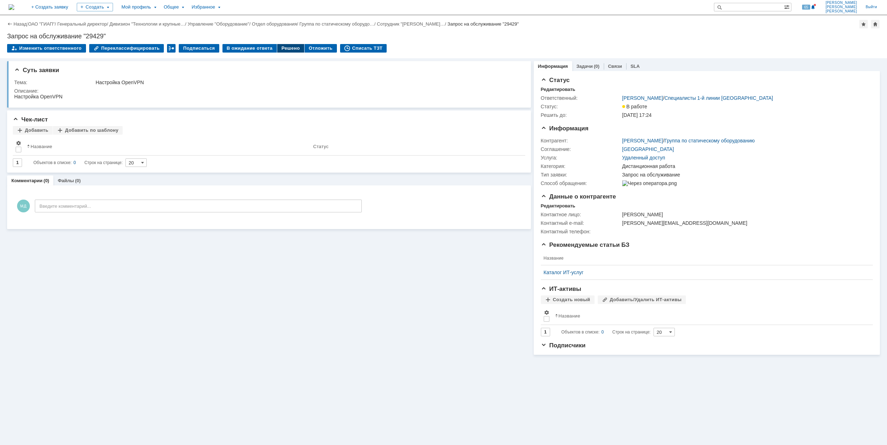
click at [277, 52] on div "Решено" at bounding box center [290, 48] width 27 height 9
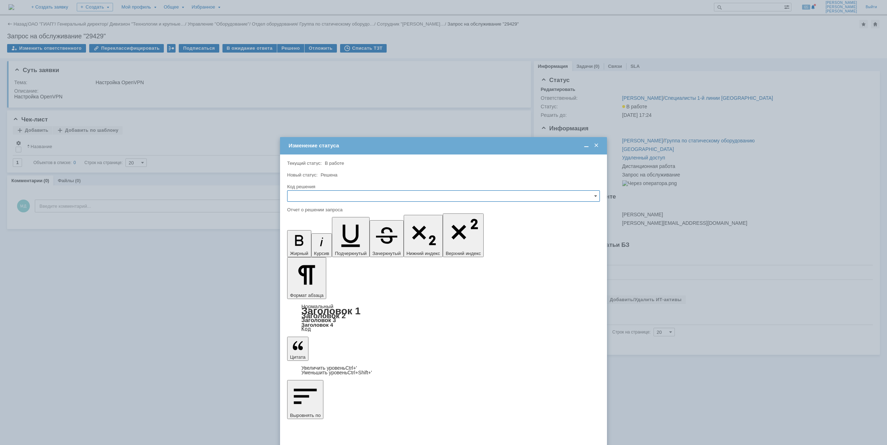
click at [325, 200] on input "text" at bounding box center [443, 195] width 313 height 11
click at [327, 244] on span "Решено" at bounding box center [443, 245] width 303 height 6
type input "Решено"
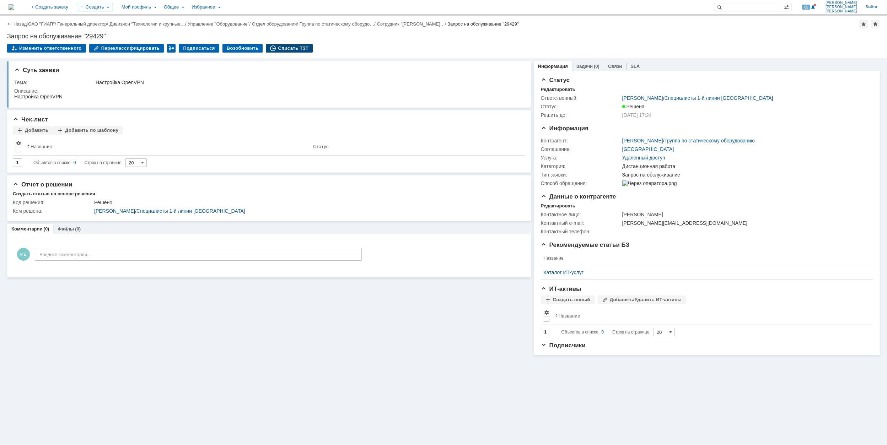
click at [286, 45] on div "Списать ТЗТ" at bounding box center [289, 48] width 47 height 9
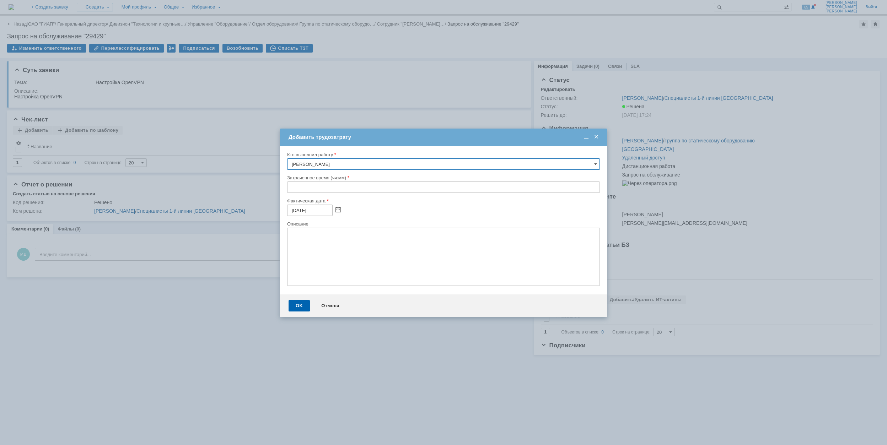
click at [290, 190] on input "text" at bounding box center [443, 187] width 313 height 11
type input "00:30"
click at [297, 308] on div "OK" at bounding box center [299, 305] width 21 height 11
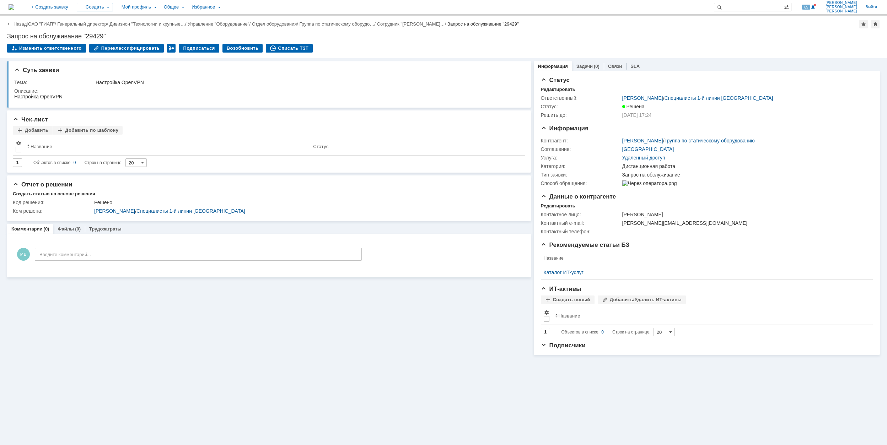
click at [48, 25] on link "ОАО "ГИАП"" at bounding box center [41, 23] width 27 height 5
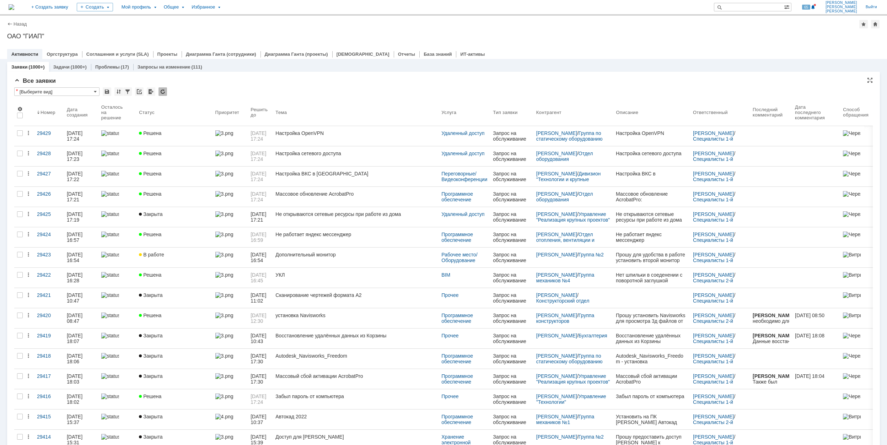
click at [352, 80] on div "Все заявки" at bounding box center [443, 80] width 858 height 7
